Goal: Task Accomplishment & Management: Manage account settings

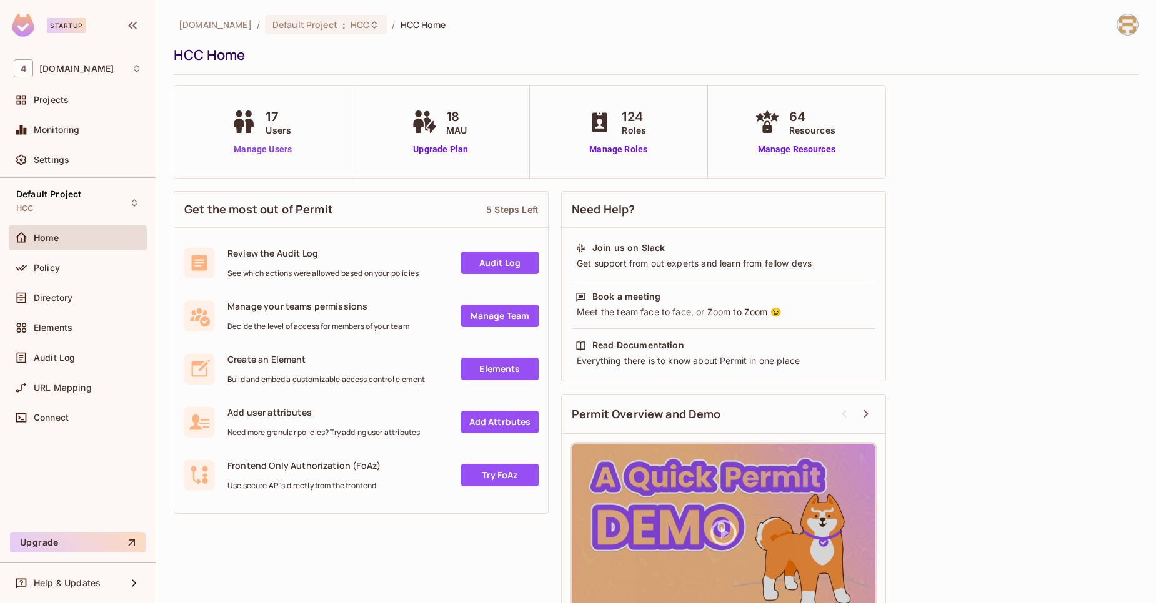
click at [250, 151] on link "Manage Users" at bounding box center [262, 149] width 69 height 13
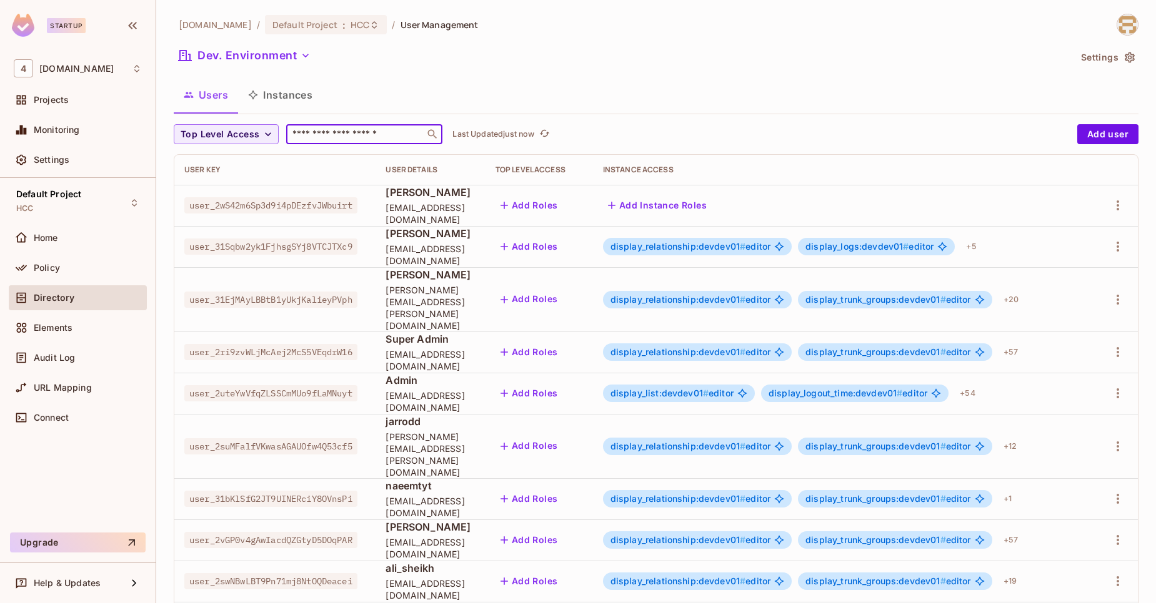
click at [374, 137] on input "text" at bounding box center [355, 134] width 131 height 12
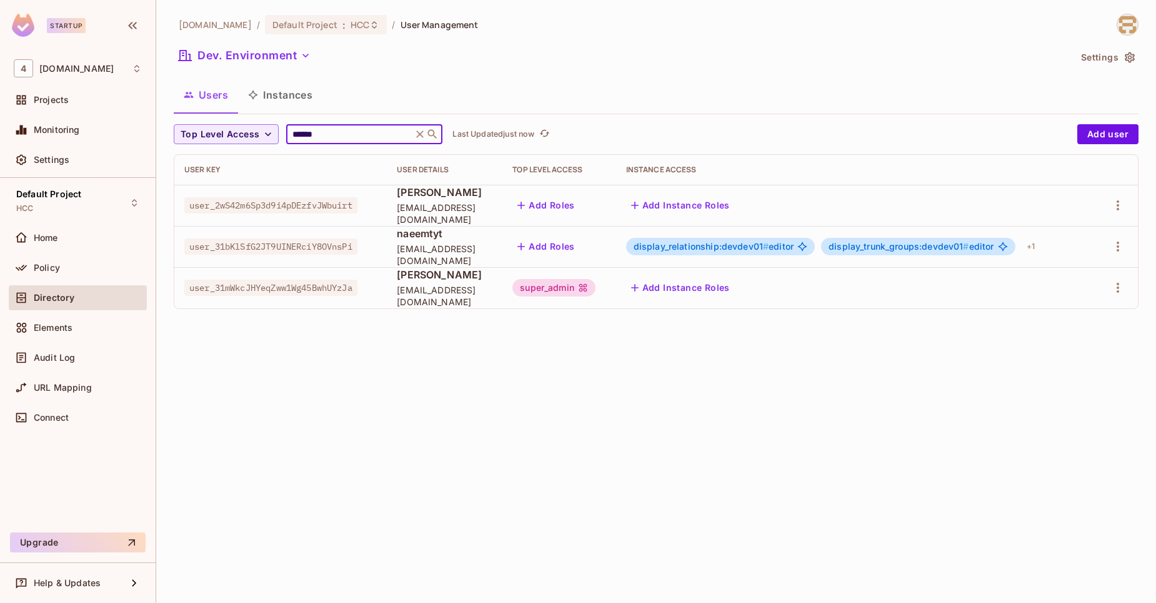
type input "******"
drag, startPoint x: 373, startPoint y: 291, endPoint x: 191, endPoint y: 294, distance: 181.8
click at [191, 294] on div "user_31mWkcJHYeqZww1Wg45BwhUYzJa" at bounding box center [280, 288] width 192 height 12
copy span "user_31mWkcJHYeqZww1Wg45BwhUYzJa"
